Goal: Task Accomplishment & Management: Manage account settings

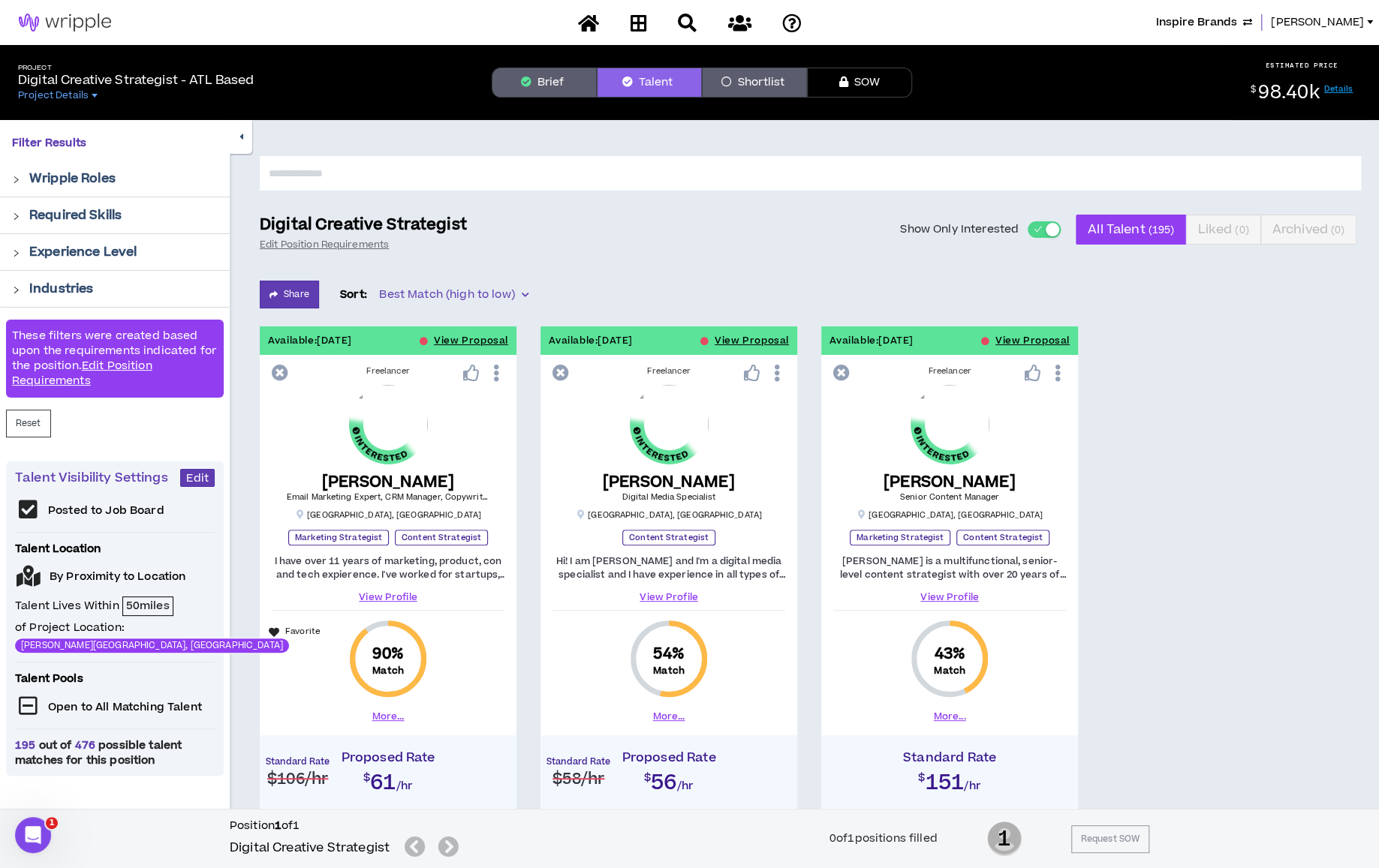
click at [1238, 22] on span "Inspire Brands" at bounding box center [1197, 22] width 81 height 16
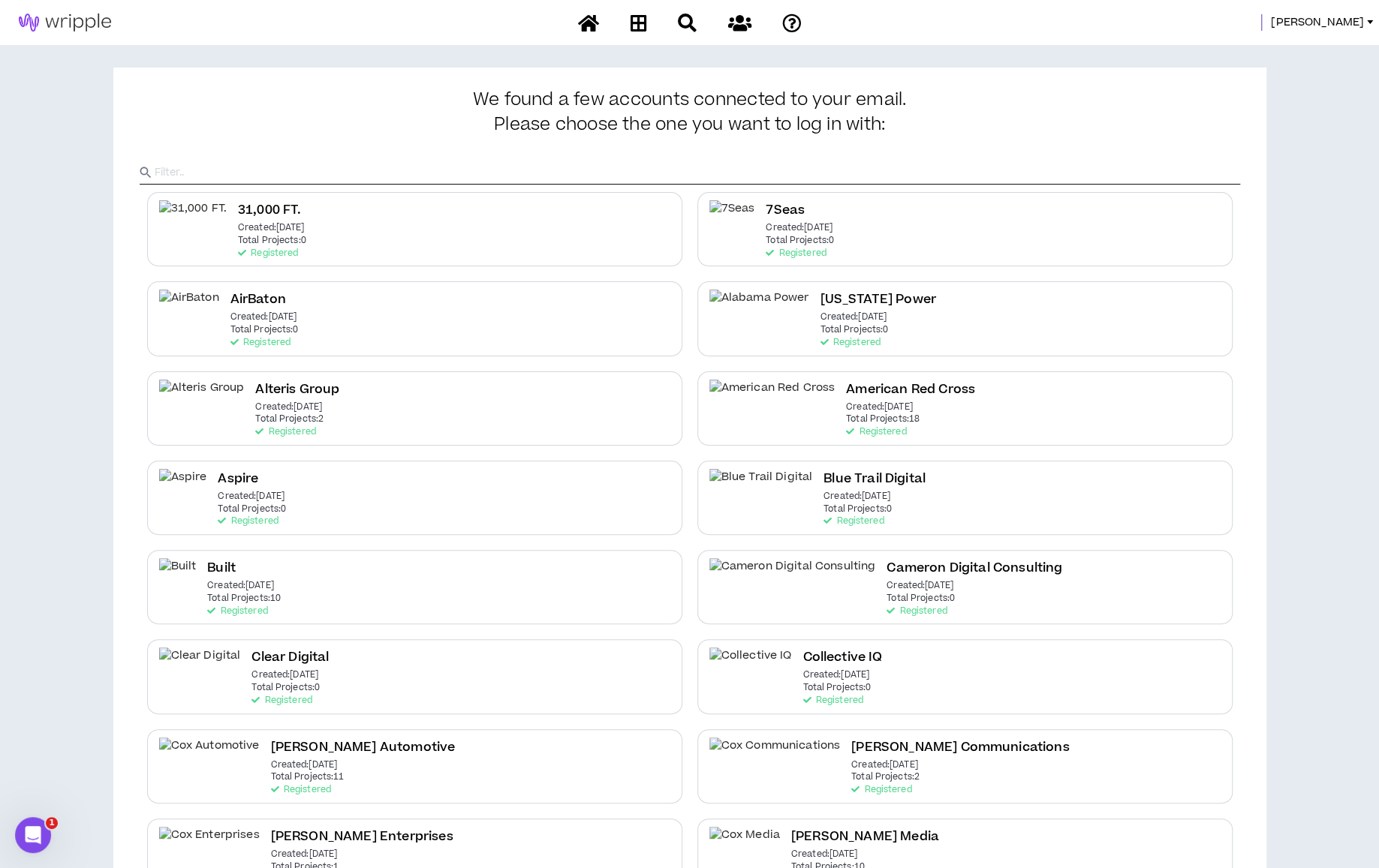
click at [900, 172] on input "text" at bounding box center [698, 173] width 1086 height 23
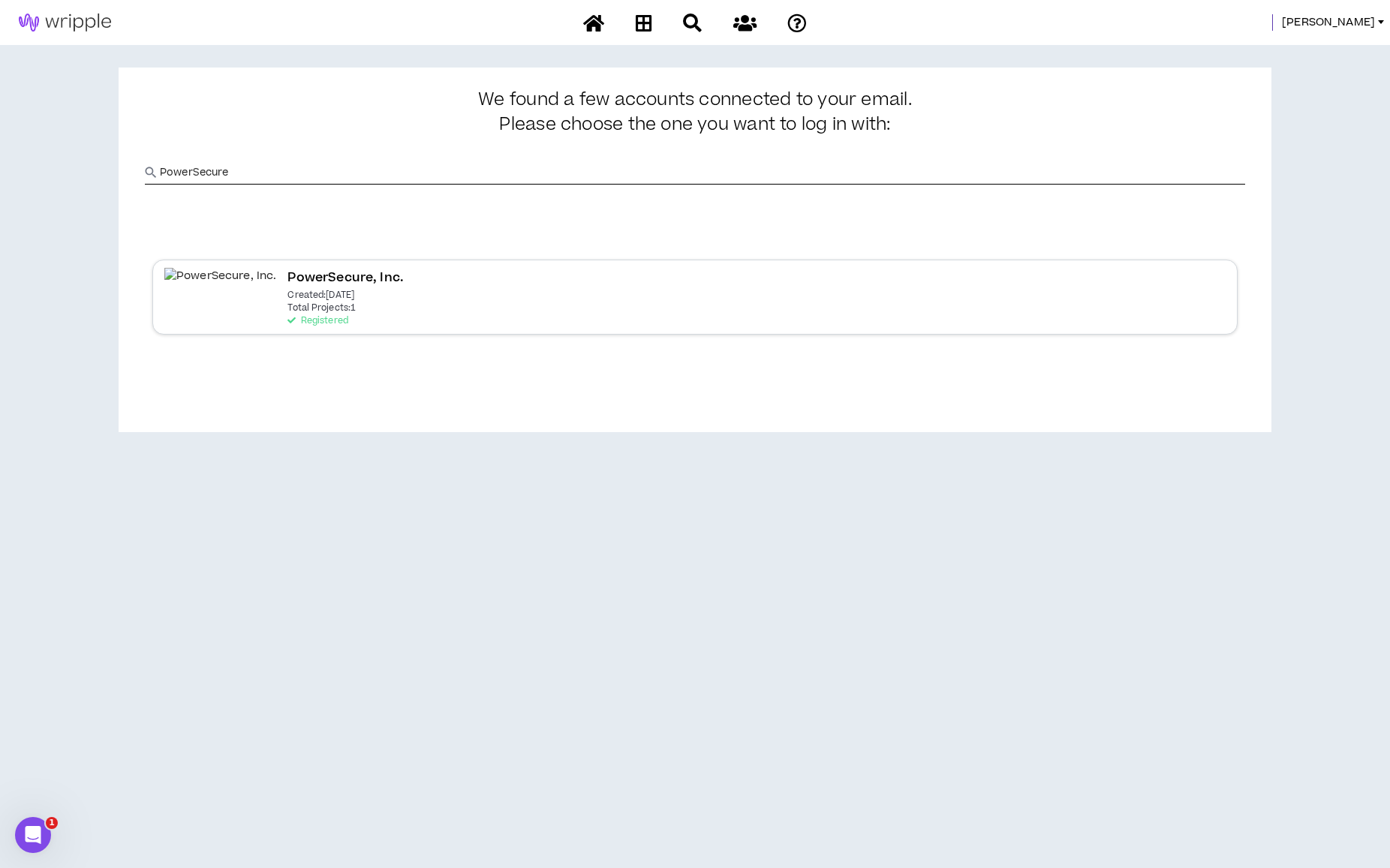
type input "PowerSecure"
click at [425, 302] on div "PowerSecure, Inc. Created: [DATE] Total Projects: 1 Registered" at bounding box center [695, 297] width 1086 height 75
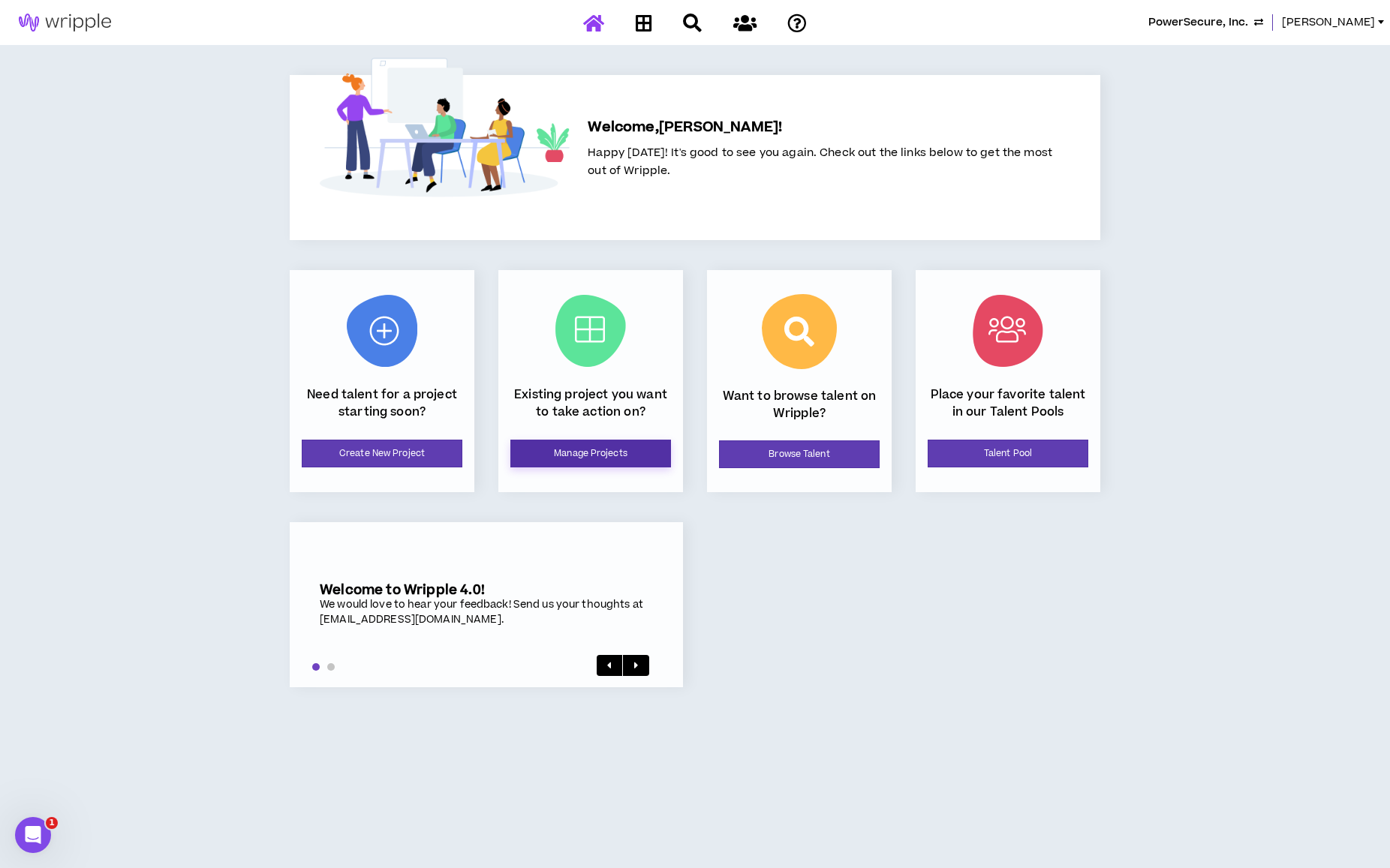
click at [614, 444] on link "Manage Projects" at bounding box center [591, 453] width 161 height 28
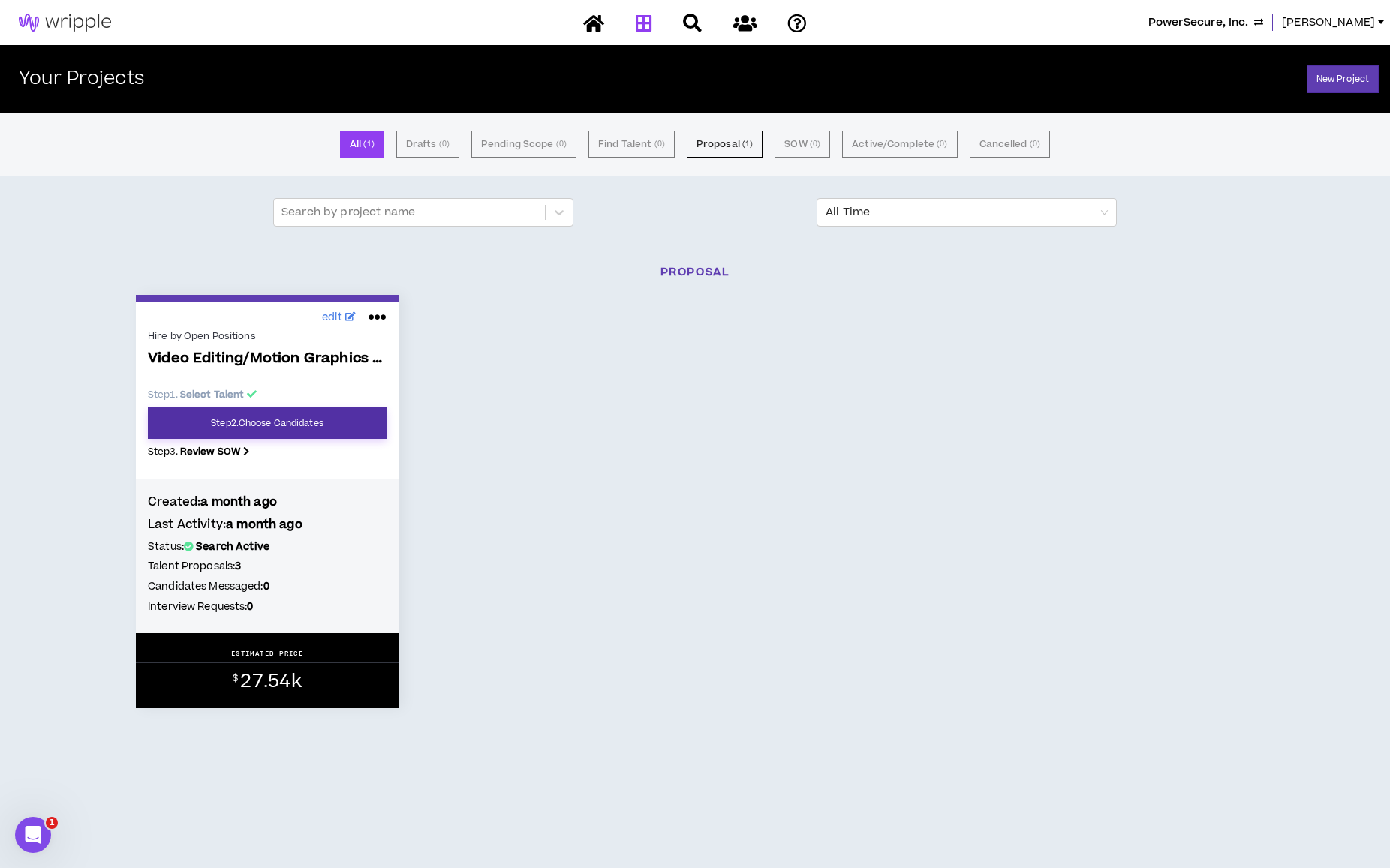
click at [241, 423] on link "Step 2 . Choose Candidates" at bounding box center [268, 423] width 239 height 31
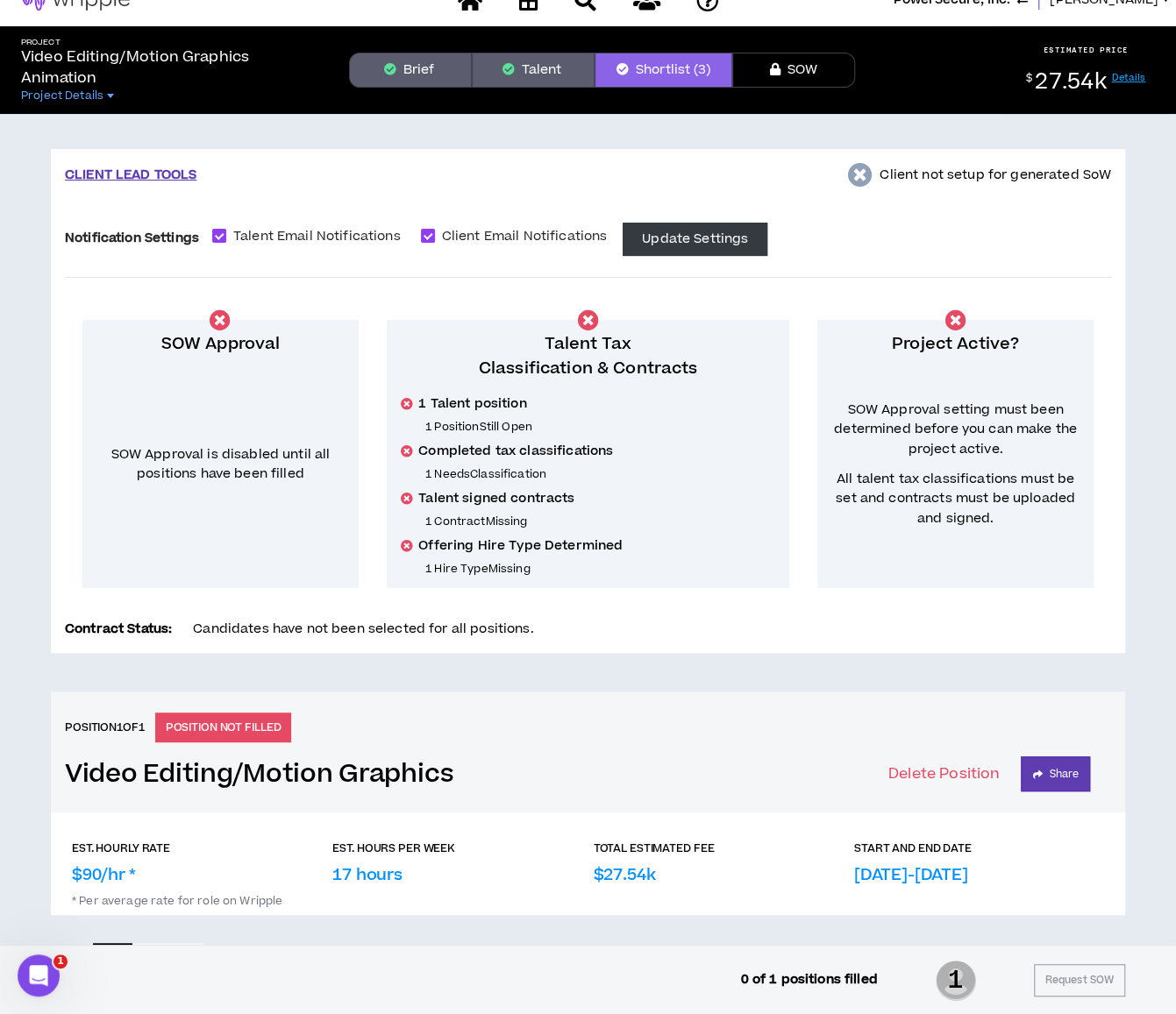
scroll to position [23, 0]
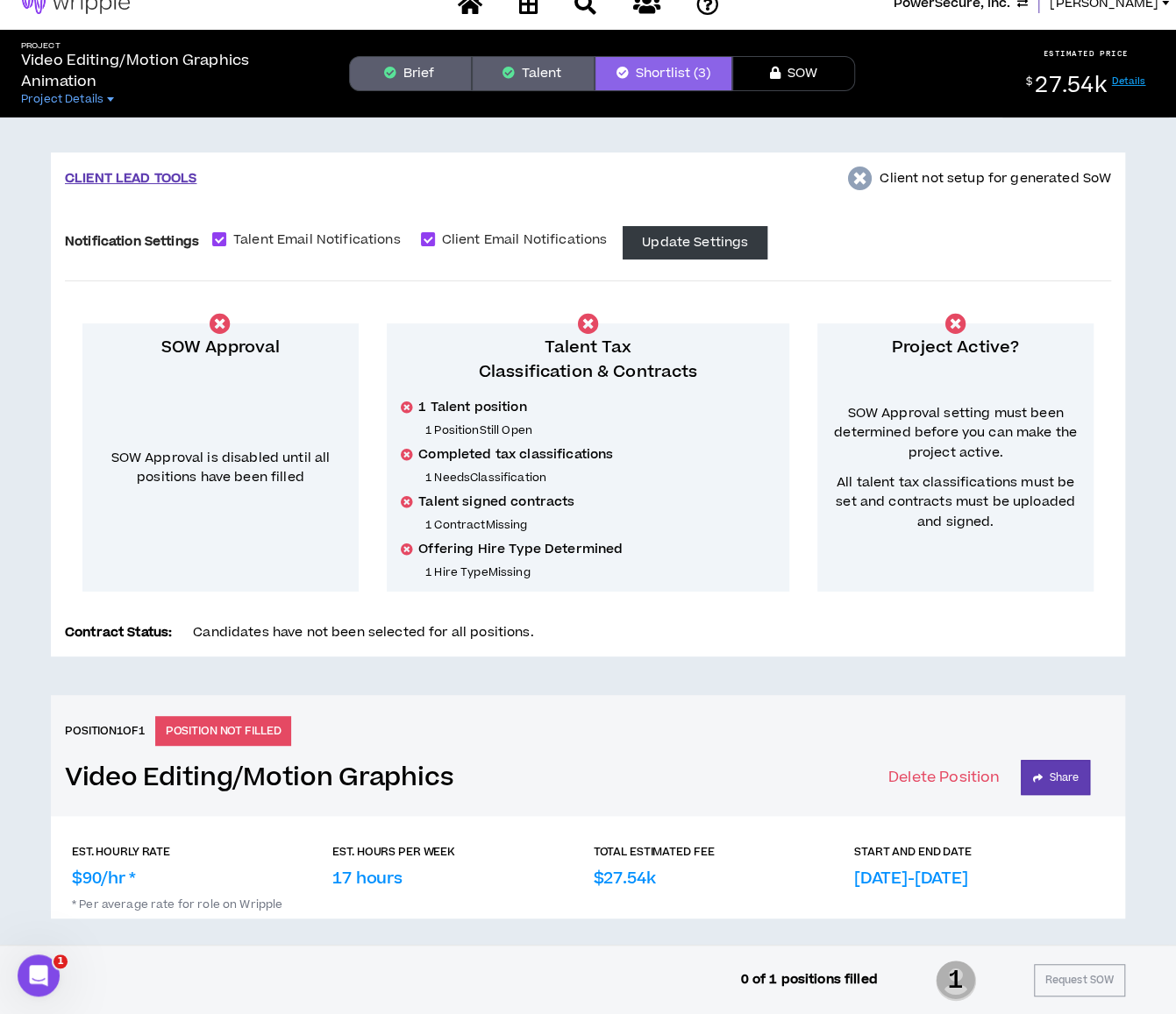
click at [415, 73] on button "Brief" at bounding box center [410, 73] width 123 height 35
